Goal: Navigation & Orientation: Go to known website

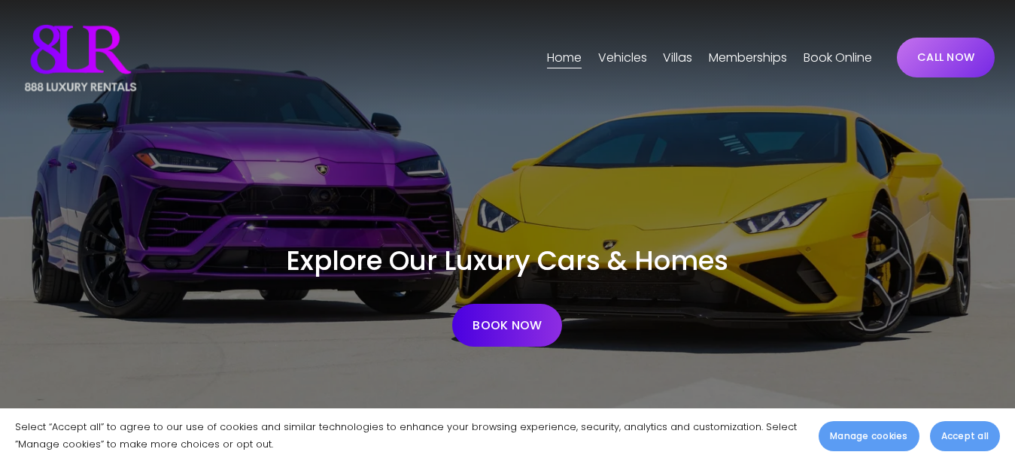
click at [0, 0] on span "[GEOGRAPHIC_DATA]" at bounding box center [0, 0] width 0 height 0
